Goal: Find specific page/section: Find specific page/section

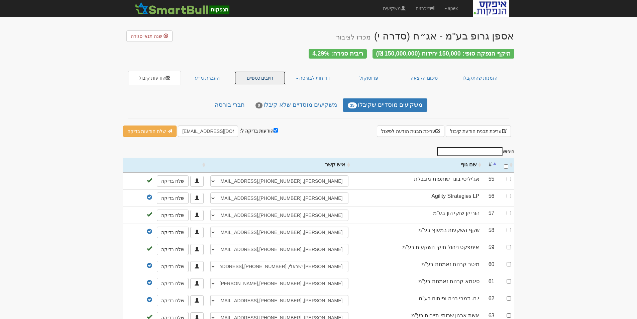
click at [250, 75] on link "חיובים כספיים" at bounding box center [260, 78] width 52 height 14
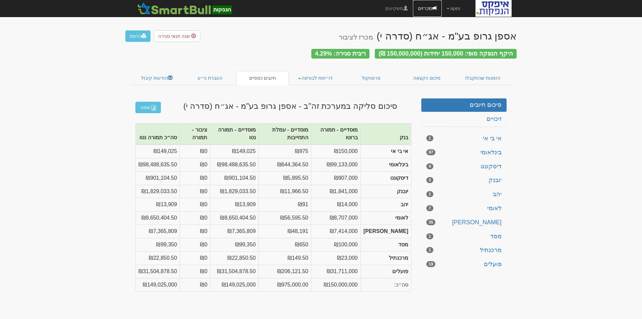
click at [423, 6] on link "מכרזים" at bounding box center [427, 8] width 29 height 17
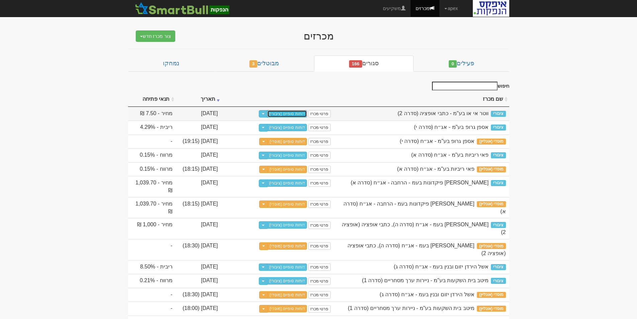
click at [287, 114] on link "דוחות סופיים (ציבורי)" at bounding box center [287, 113] width 40 height 7
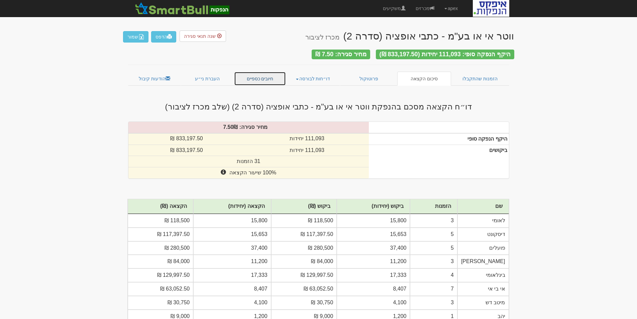
click at [258, 76] on link "חיובים כספיים" at bounding box center [260, 79] width 52 height 14
